Goal: Information Seeking & Learning: Check status

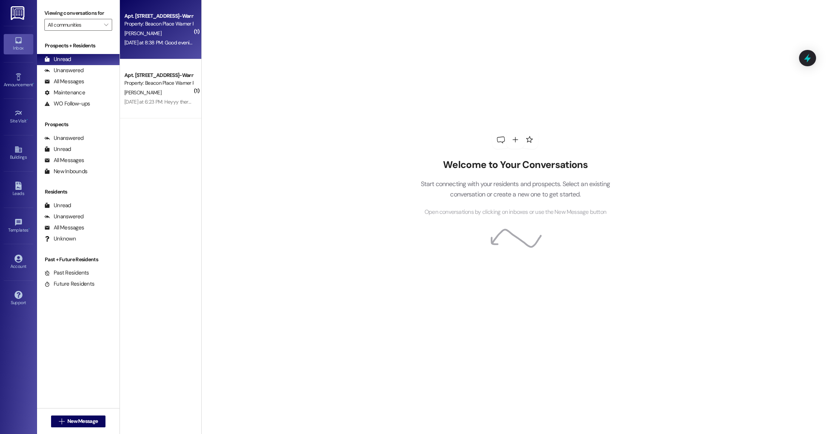
click at [169, 35] on div "[PERSON_NAME]" at bounding box center [159, 33] width 70 height 9
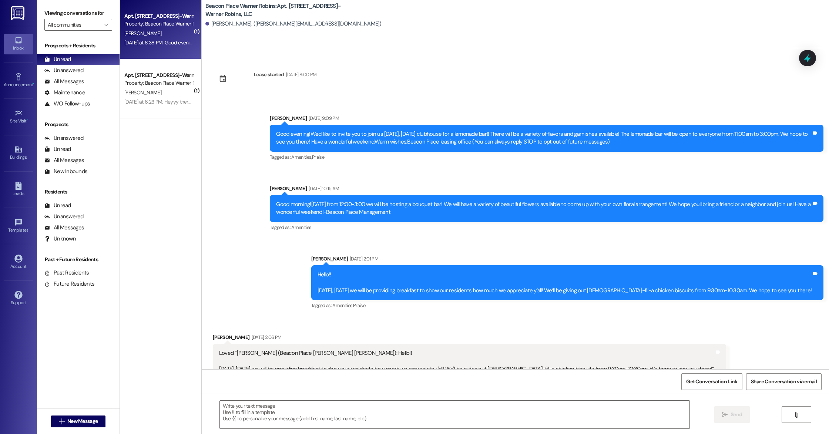
scroll to position [1401, 0]
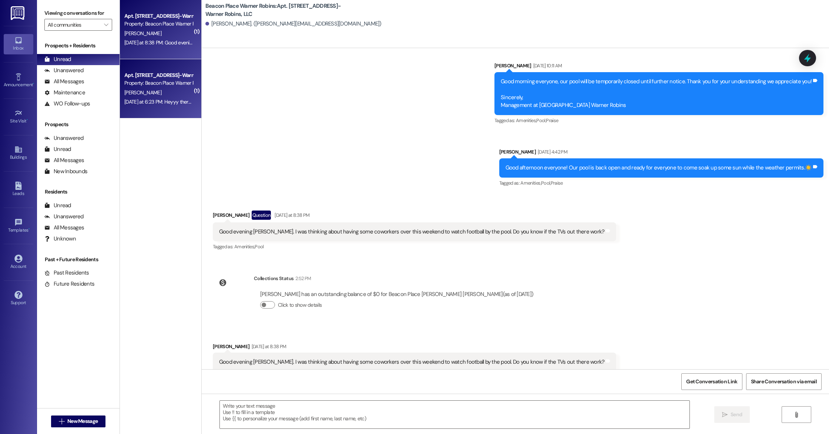
click at [173, 74] on div "Apt. [STREET_ADDRESS]-Warner Robins, LLC" at bounding box center [158, 75] width 68 height 8
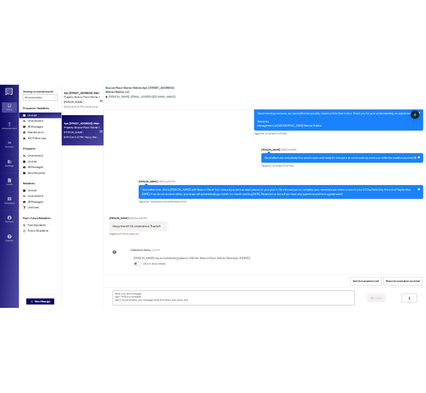
scroll to position [16043, 0]
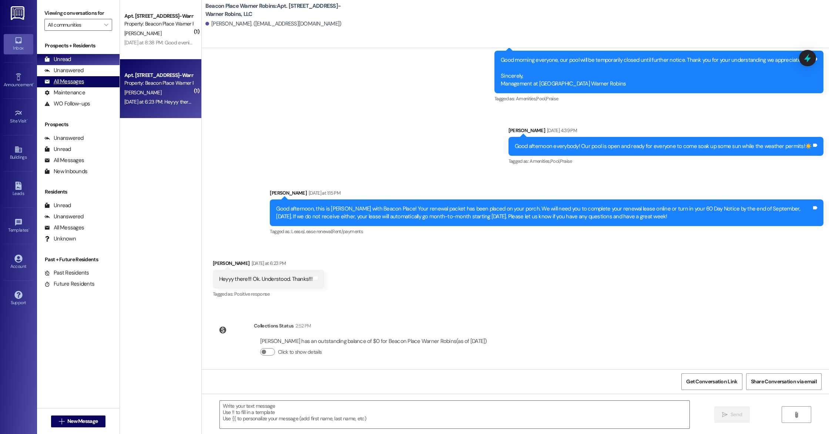
click at [105, 85] on div "All Messages (undefined)" at bounding box center [78, 81] width 83 height 11
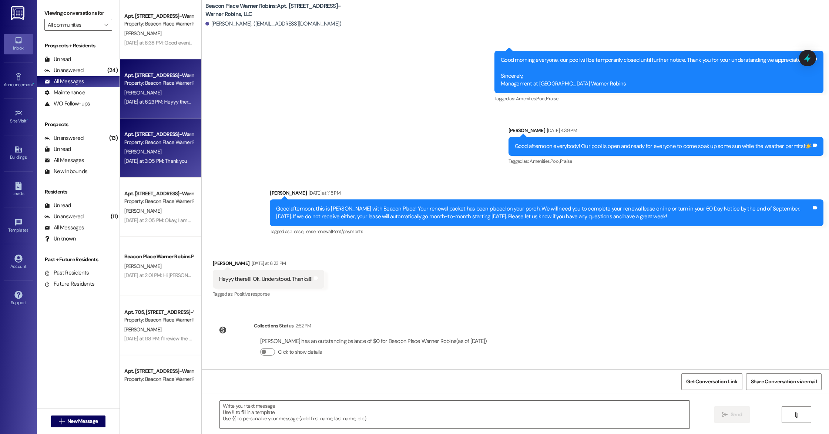
click at [178, 153] on div "[PERSON_NAME]" at bounding box center [159, 151] width 70 height 9
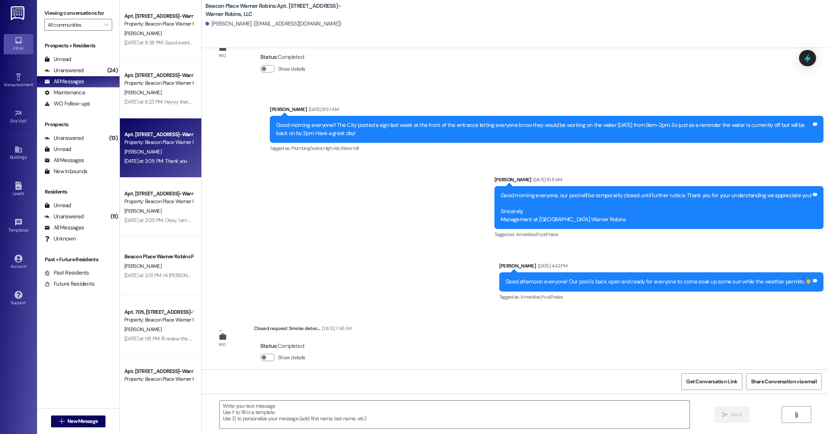
scroll to position [2824, 0]
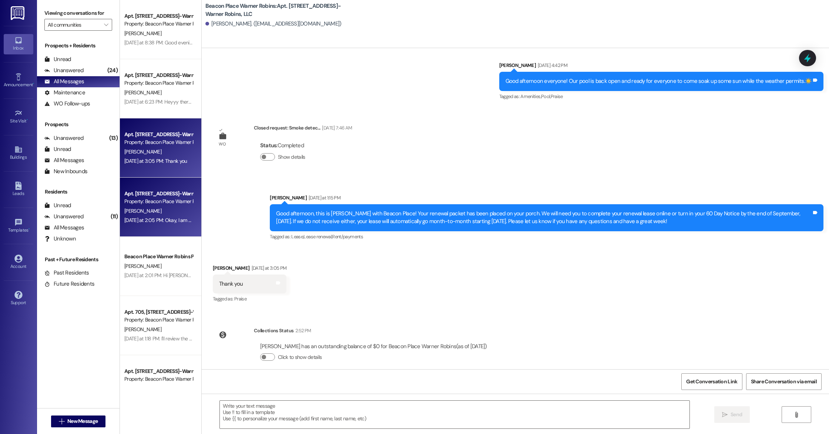
click at [155, 208] on div "[PERSON_NAME]" at bounding box center [159, 211] width 70 height 9
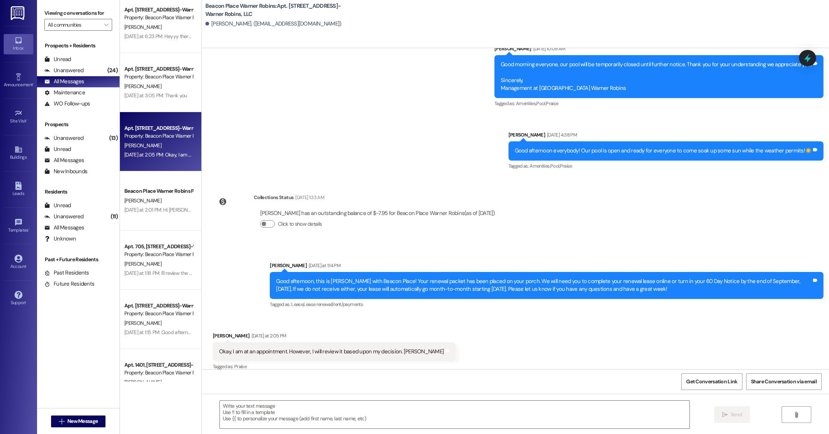
scroll to position [90, 0]
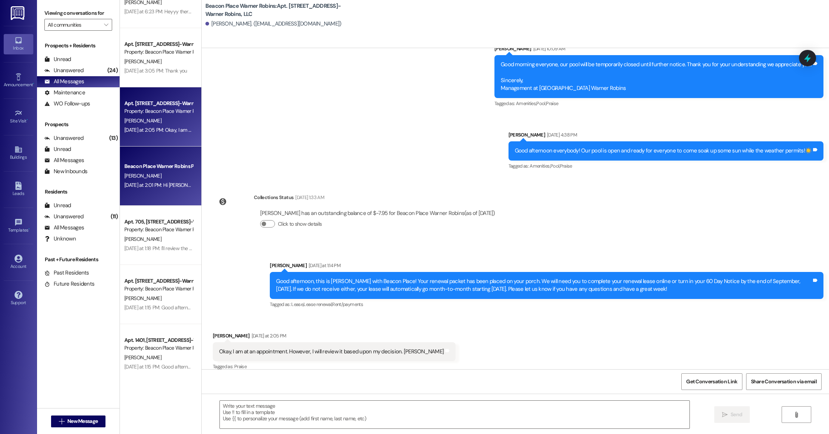
click at [153, 182] on div "[DATE] at 2:01 PM: Hi [PERSON_NAME]! This is [PERSON_NAME] from Beacon Place Wa…" at bounding box center [535, 185] width 822 height 7
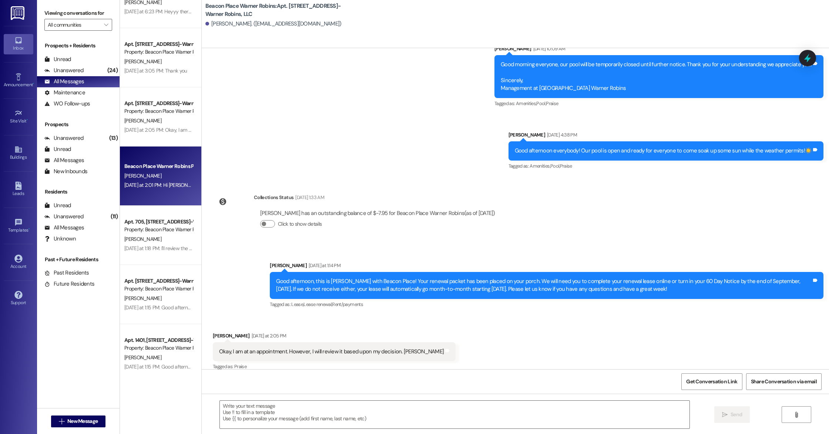
scroll to position [0, 0]
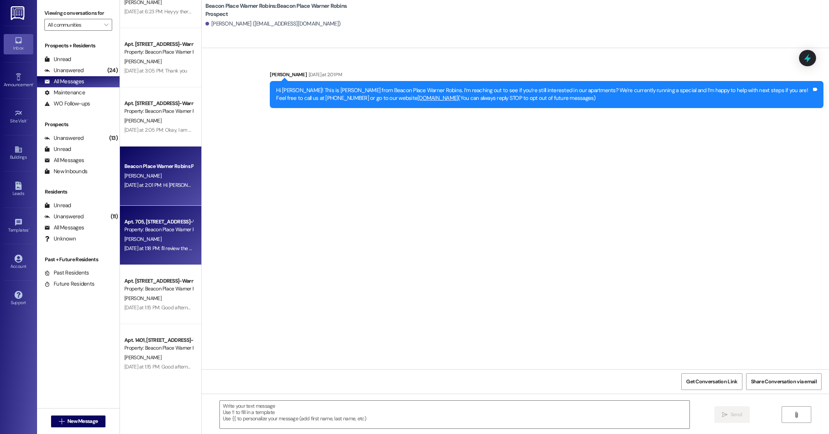
click at [167, 240] on div "[PERSON_NAME]" at bounding box center [159, 239] width 70 height 9
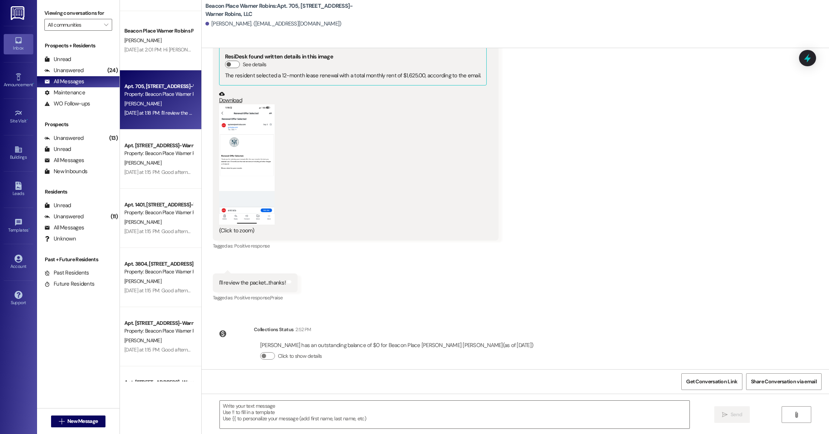
scroll to position [275, 0]
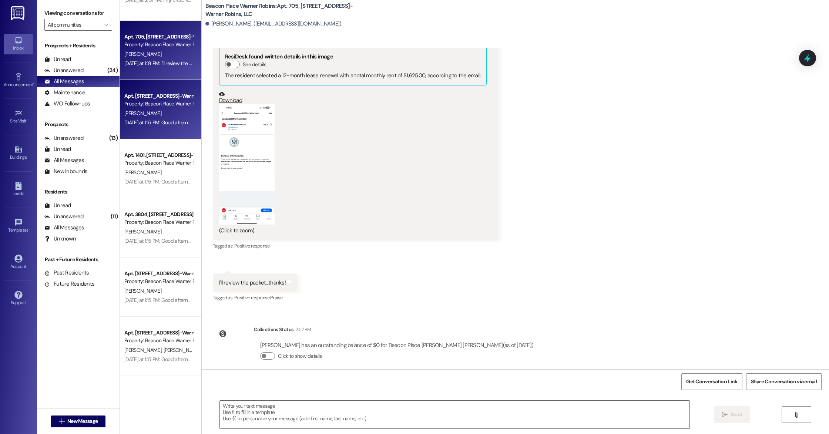
click at [152, 118] on div "[DATE] at 1:15 PM: Good afternoon, this is [PERSON_NAME] with Beacon Place! You…" at bounding box center [159, 122] width 70 height 9
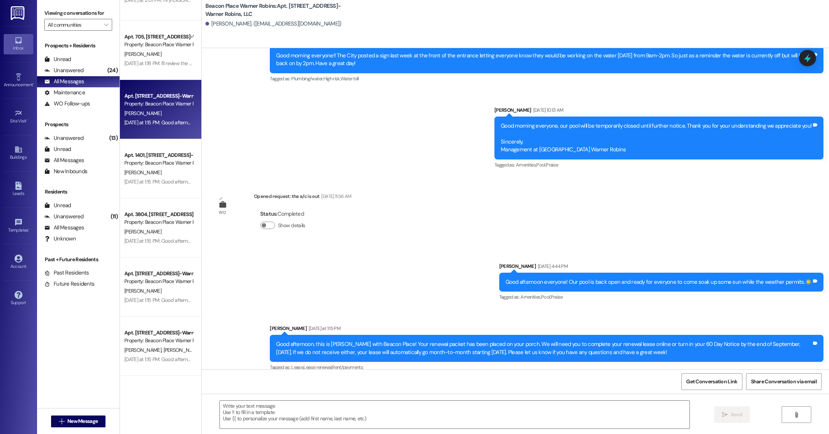
scroll to position [5139, 0]
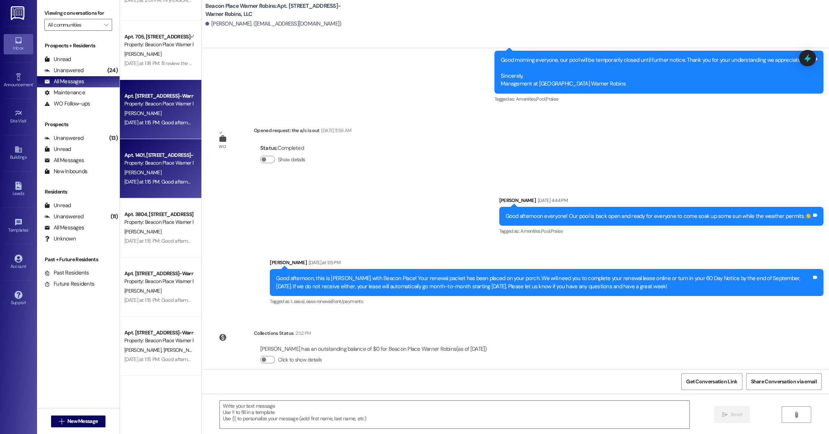
click at [169, 177] on div "[PERSON_NAME]" at bounding box center [159, 172] width 70 height 9
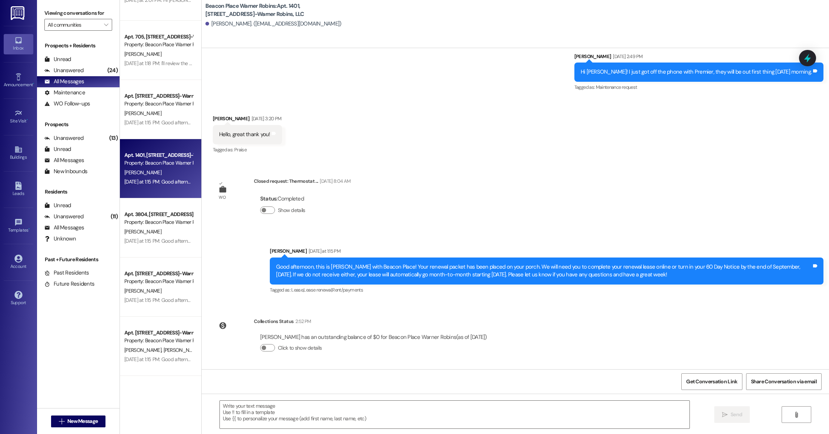
scroll to position [5959, 0]
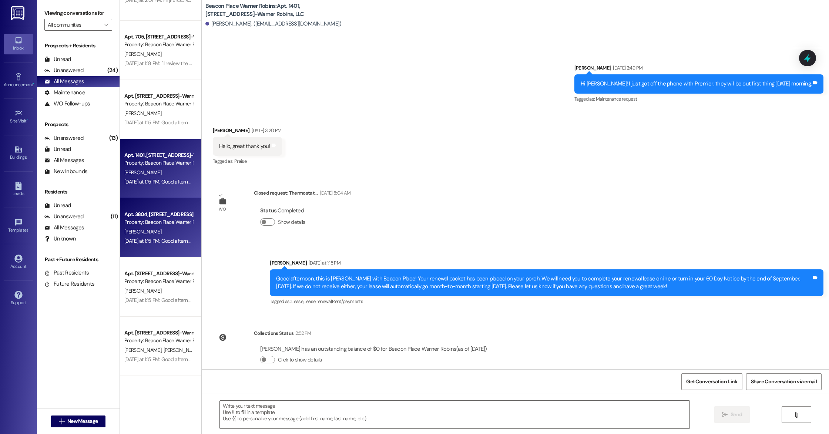
click at [170, 223] on div "Property: Beacon Place Warner Robins" at bounding box center [158, 222] width 68 height 8
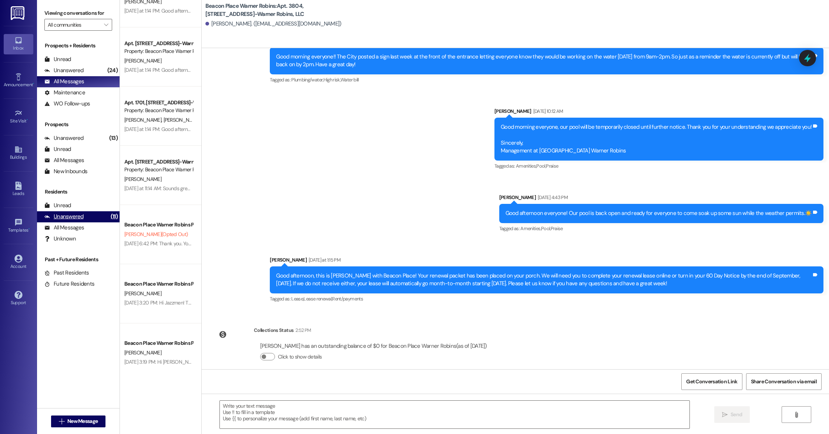
scroll to position [957, 0]
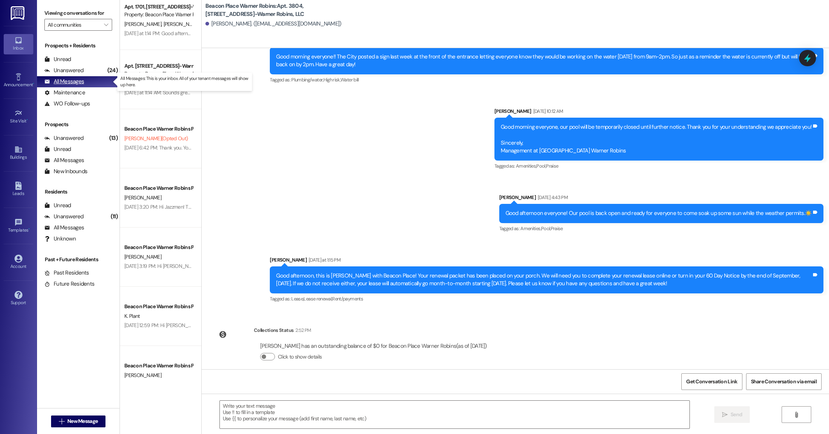
click at [63, 83] on div "All Messages" at bounding box center [64, 82] width 40 height 8
